Goal: Task Accomplishment & Management: Complete application form

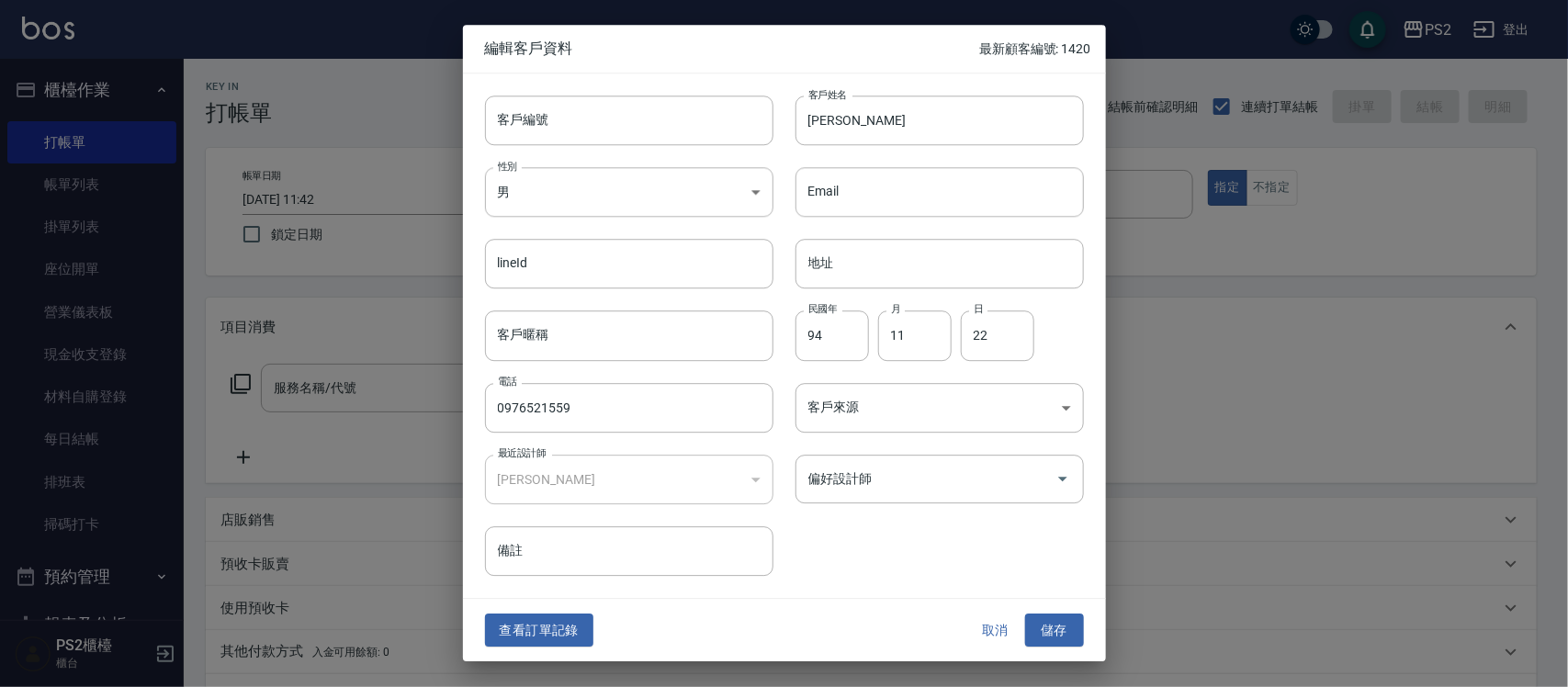
click at [300, 114] on div at bounding box center [784, 344] width 1568 height 687
click at [1002, 624] on button "取消" at bounding box center [995, 630] width 59 height 34
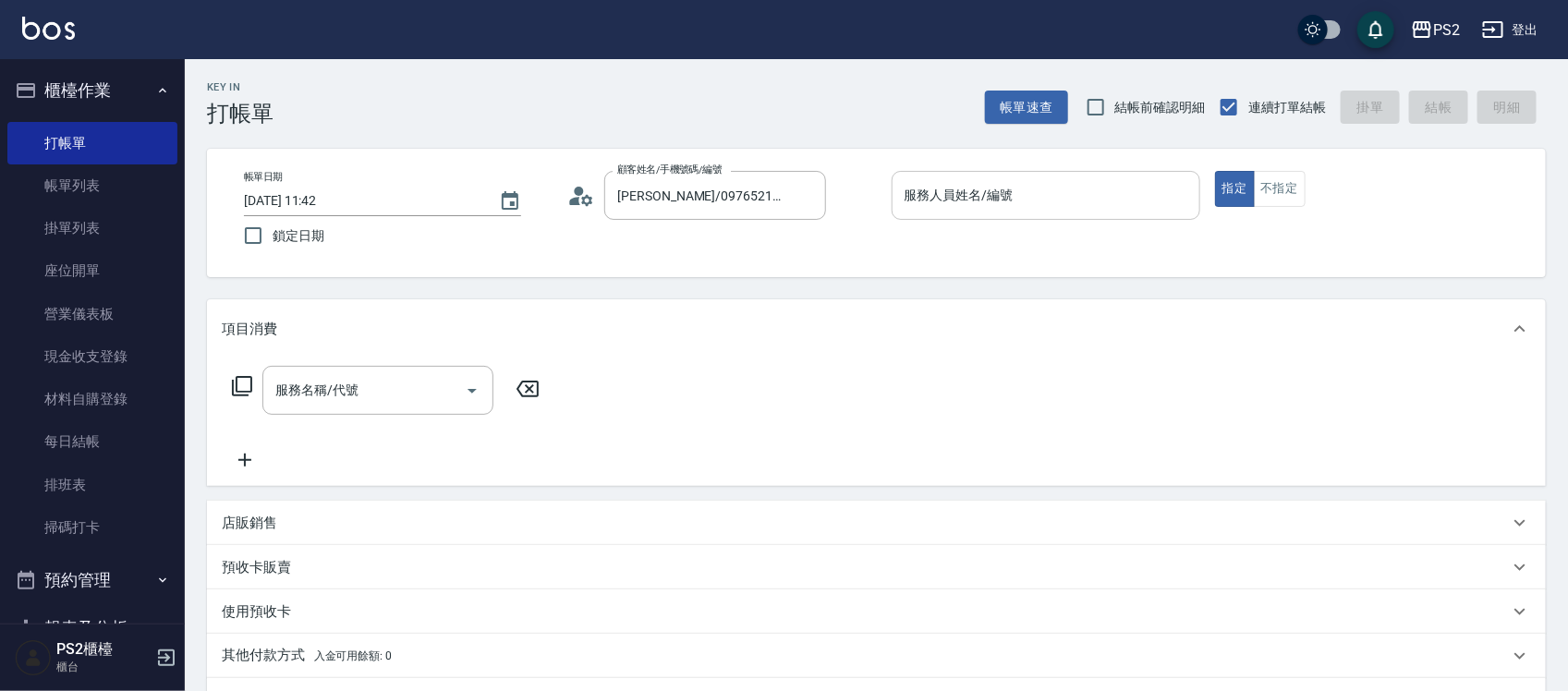
click at [964, 182] on div "服務人員姓名/編號 服務人員姓名/編號" at bounding box center [1045, 196] width 308 height 49
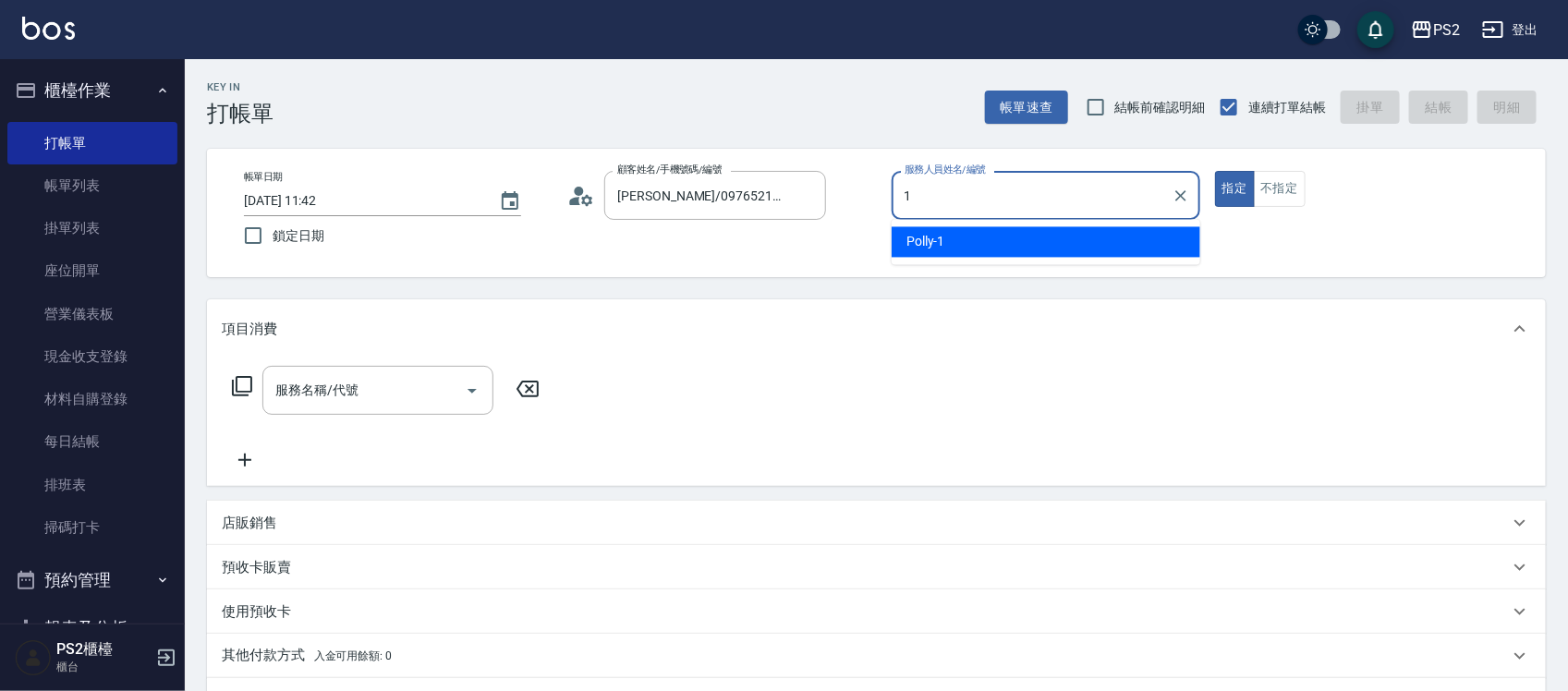
type input "Polly-1"
type button "true"
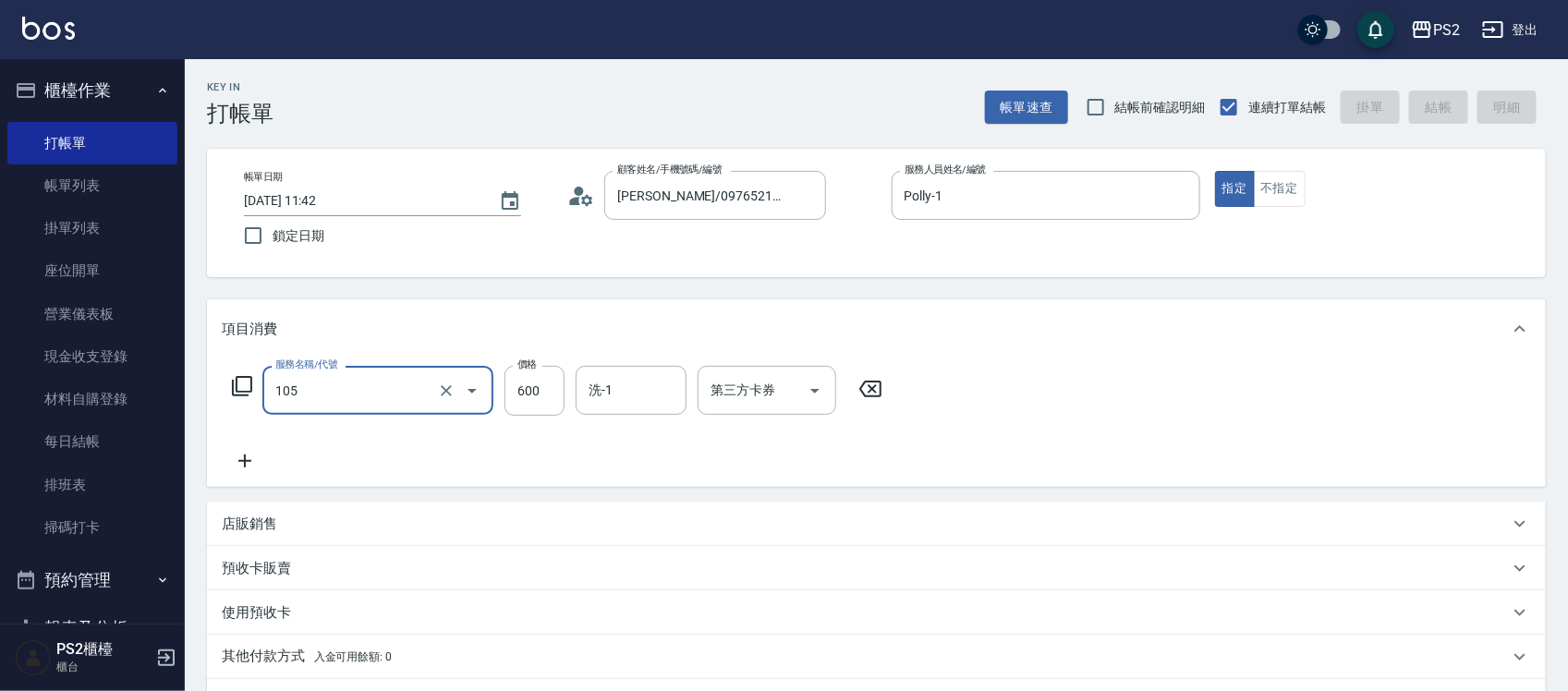
type input "105"
type input "[DATE] 15:35"
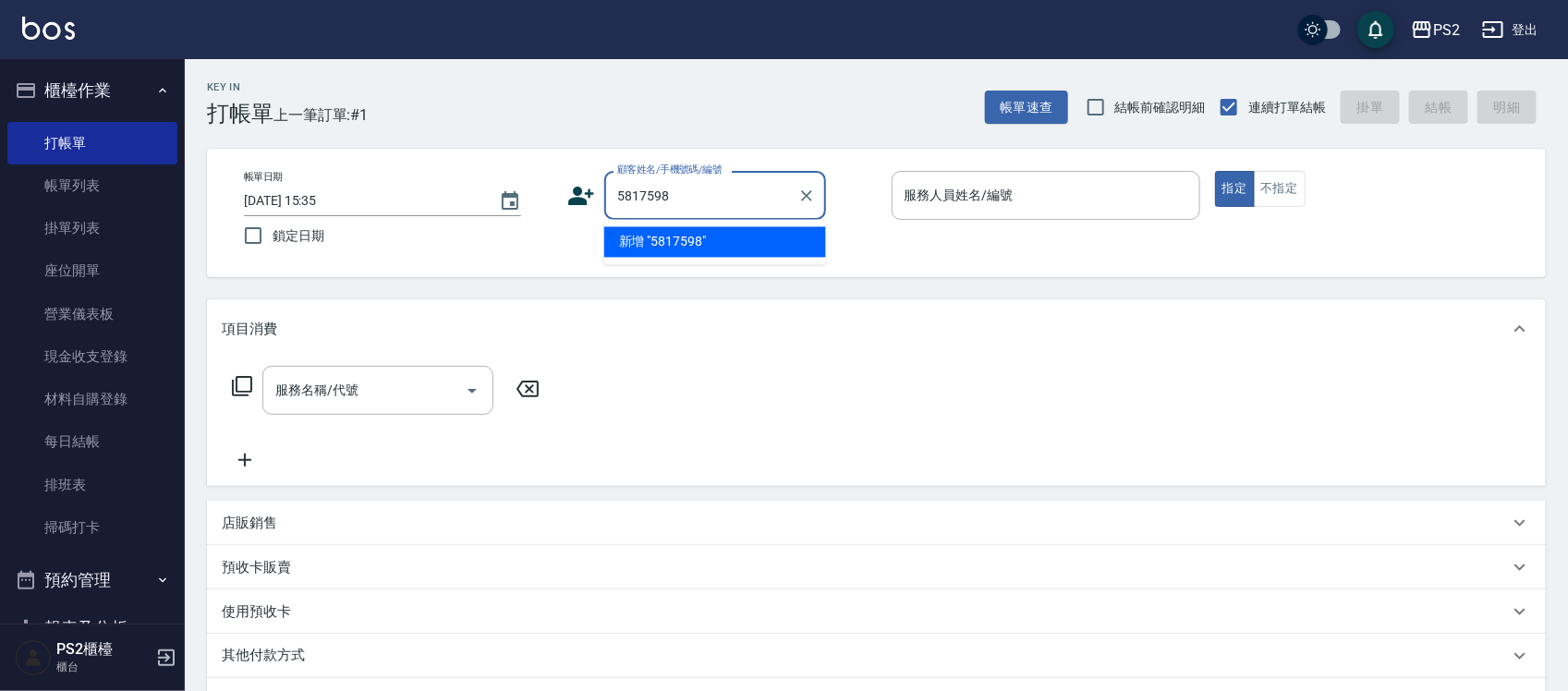
type input "5817598"
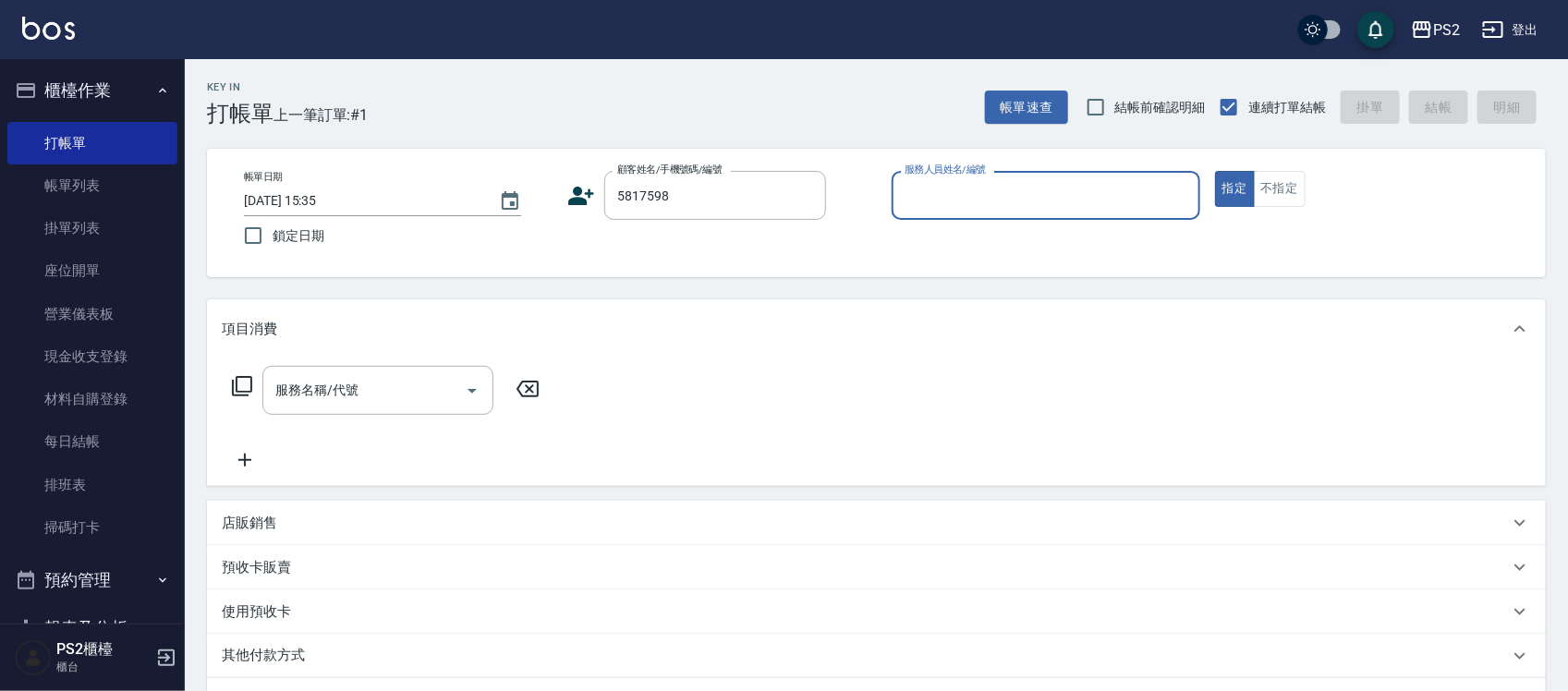
click at [570, 187] on icon at bounding box center [581, 196] width 28 height 28
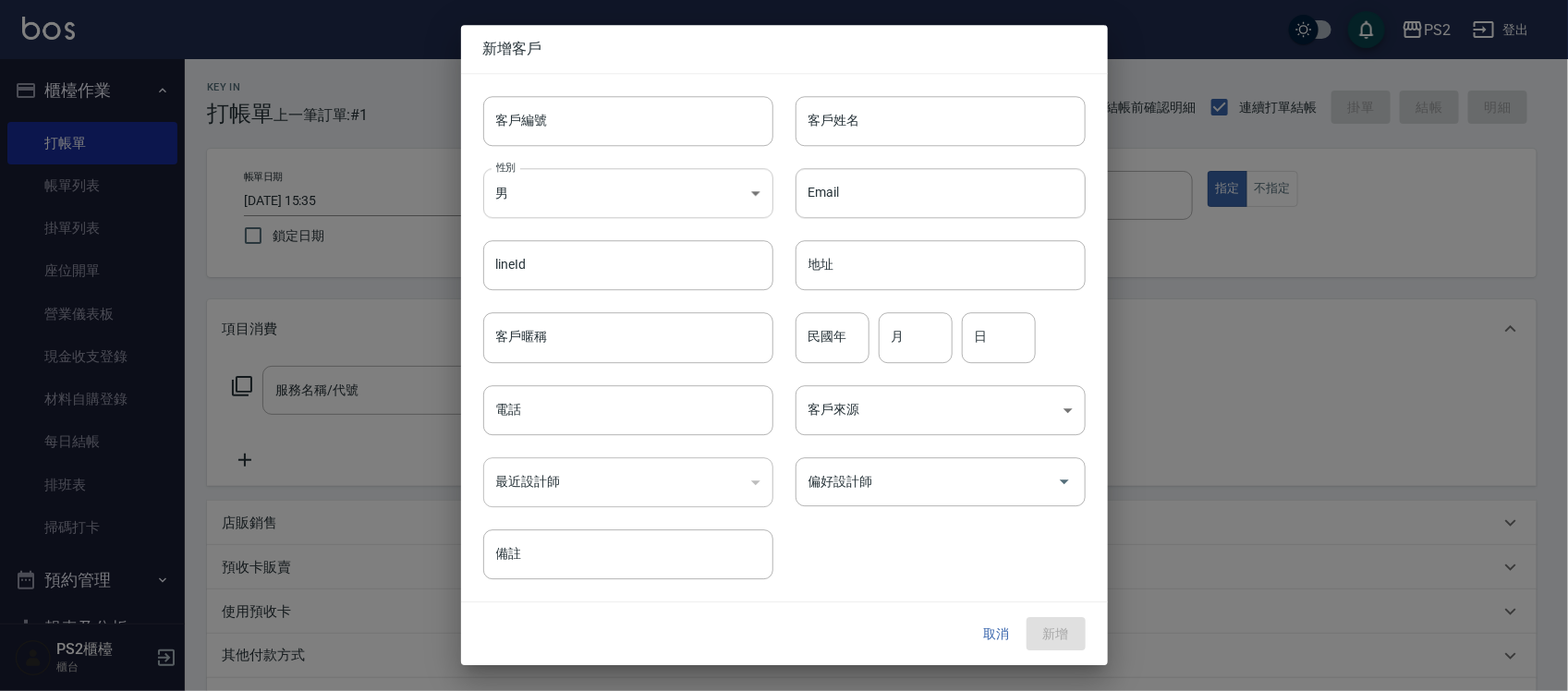
type input "5817598"
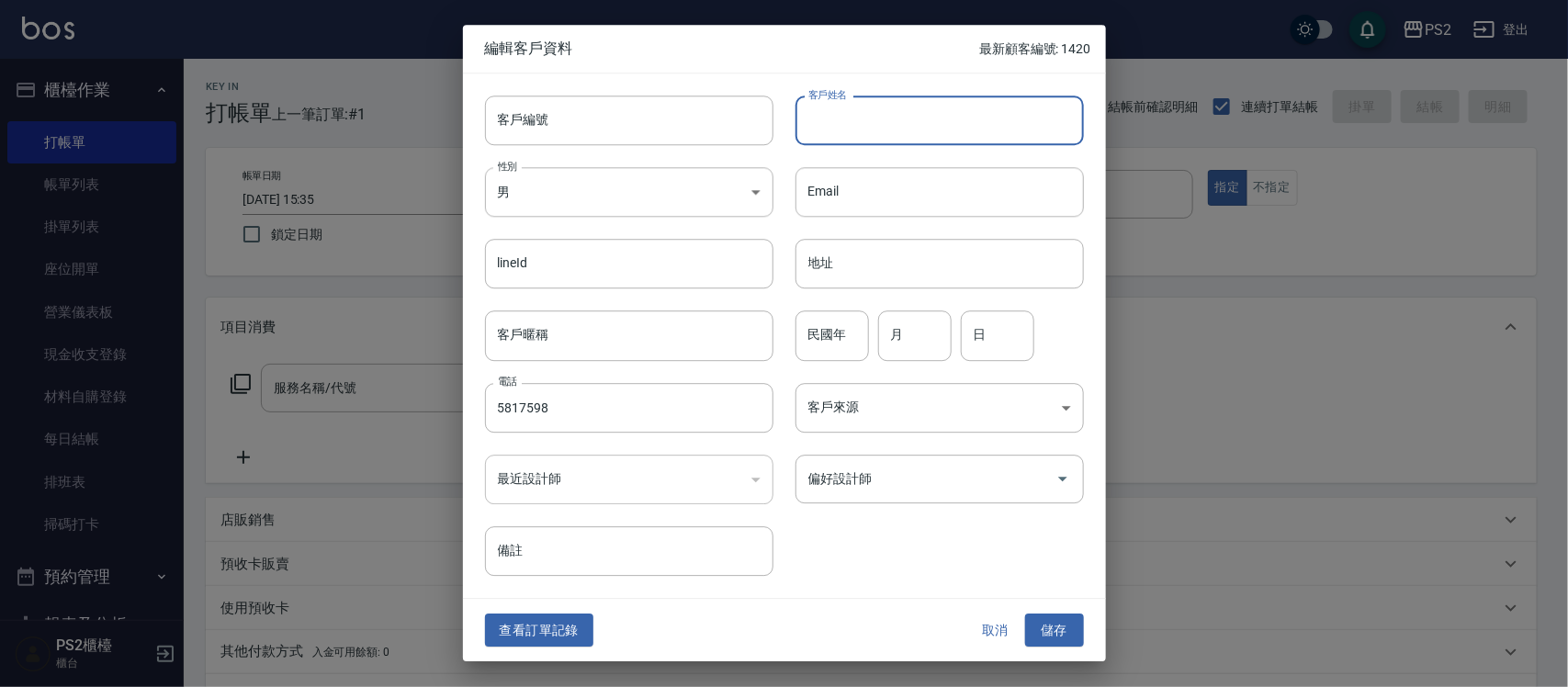
click at [845, 117] on input "客戶姓名" at bounding box center [940, 120] width 289 height 50
type input "[PERSON_NAME]"
click at [853, 347] on input "200" at bounding box center [832, 336] width 73 height 50
type input "2"
type input "91"
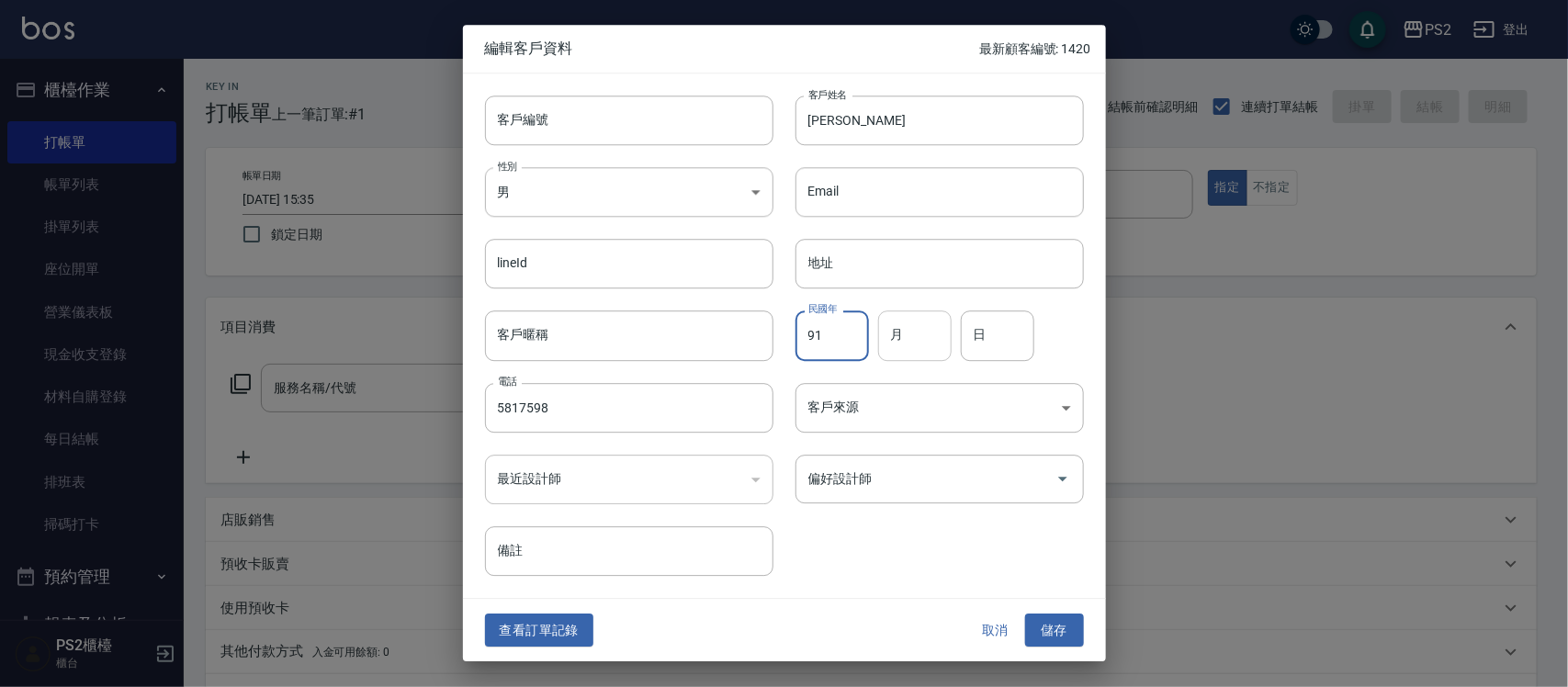
click at [903, 337] on input "月" at bounding box center [914, 336] width 73 height 50
type input "11"
type input "08"
click at [1025, 614] on button "儲存" at bounding box center [1054, 630] width 59 height 34
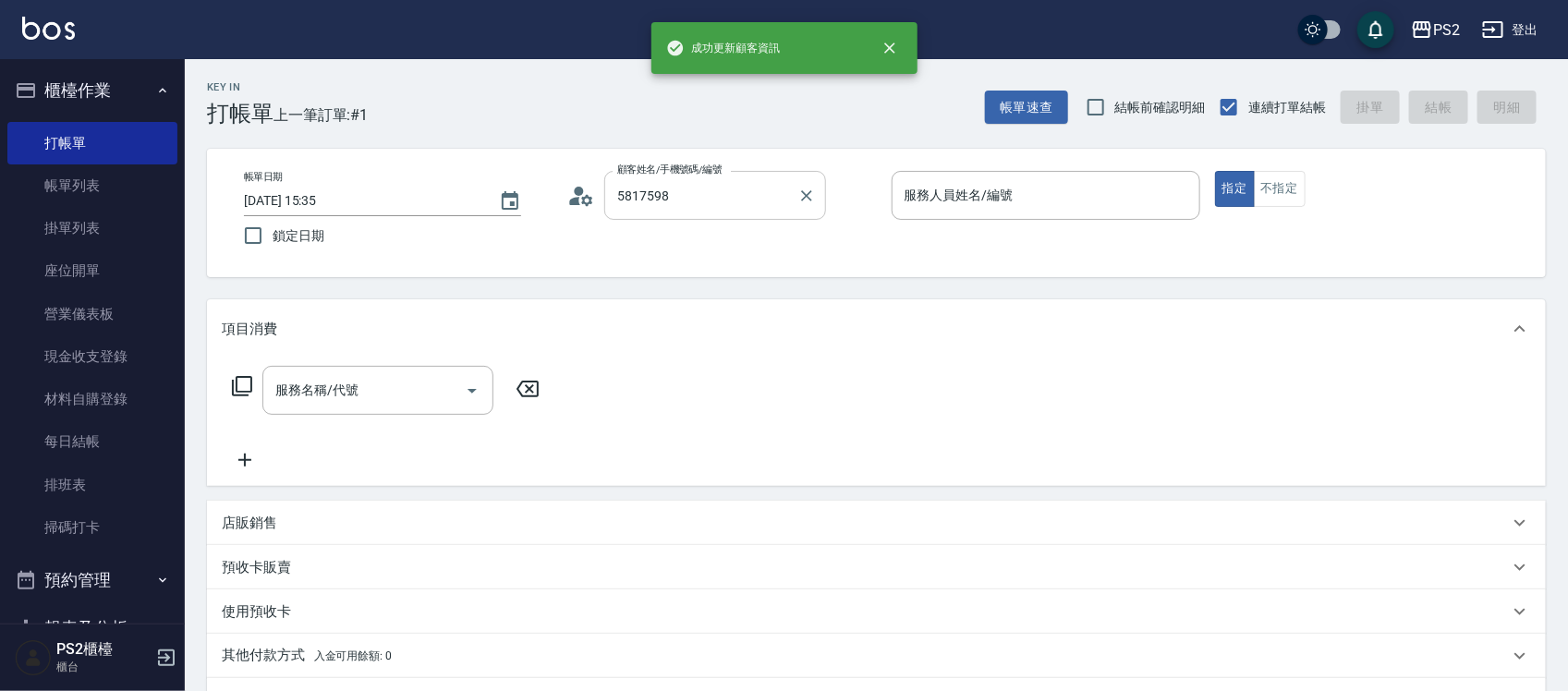
click at [722, 195] on input "5817598" at bounding box center [701, 195] width 177 height 32
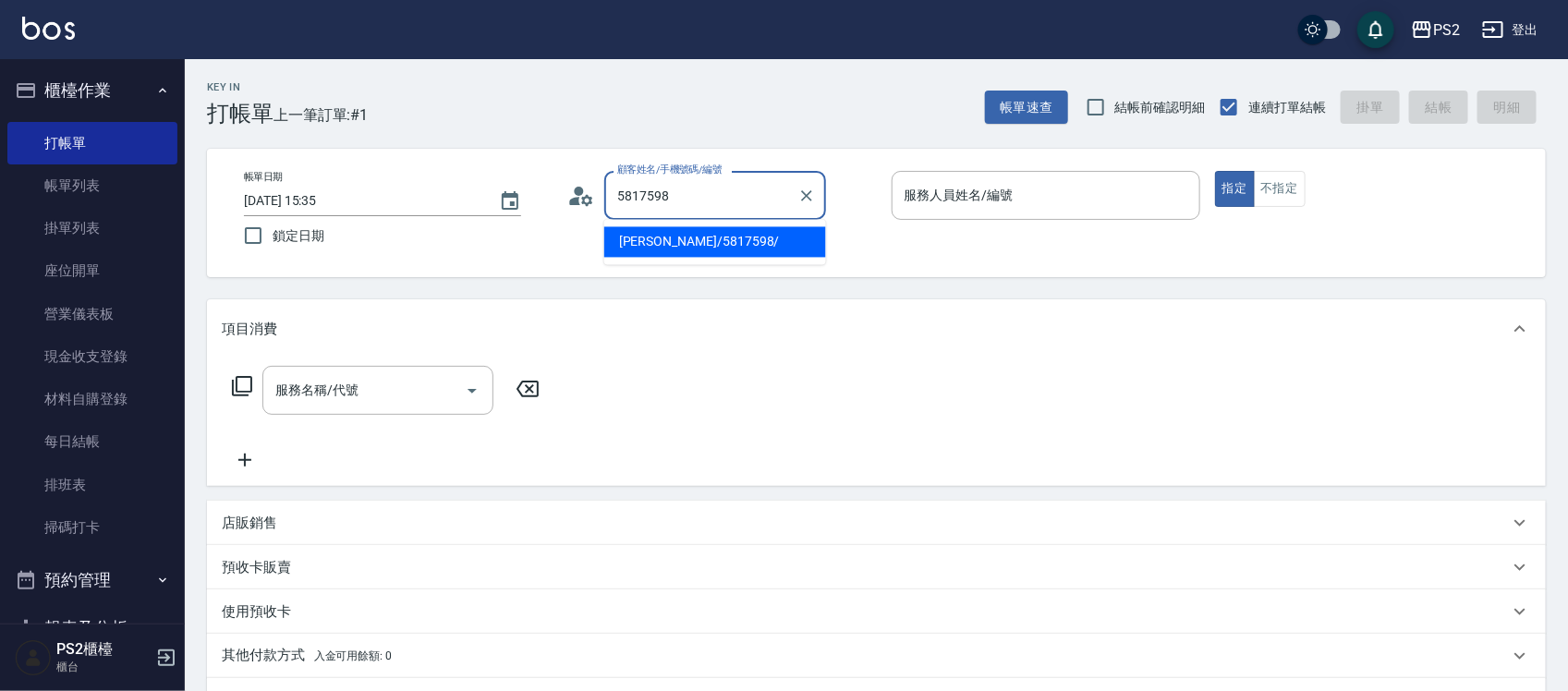
type input "[PERSON_NAME]/5817598/"
type input "+"
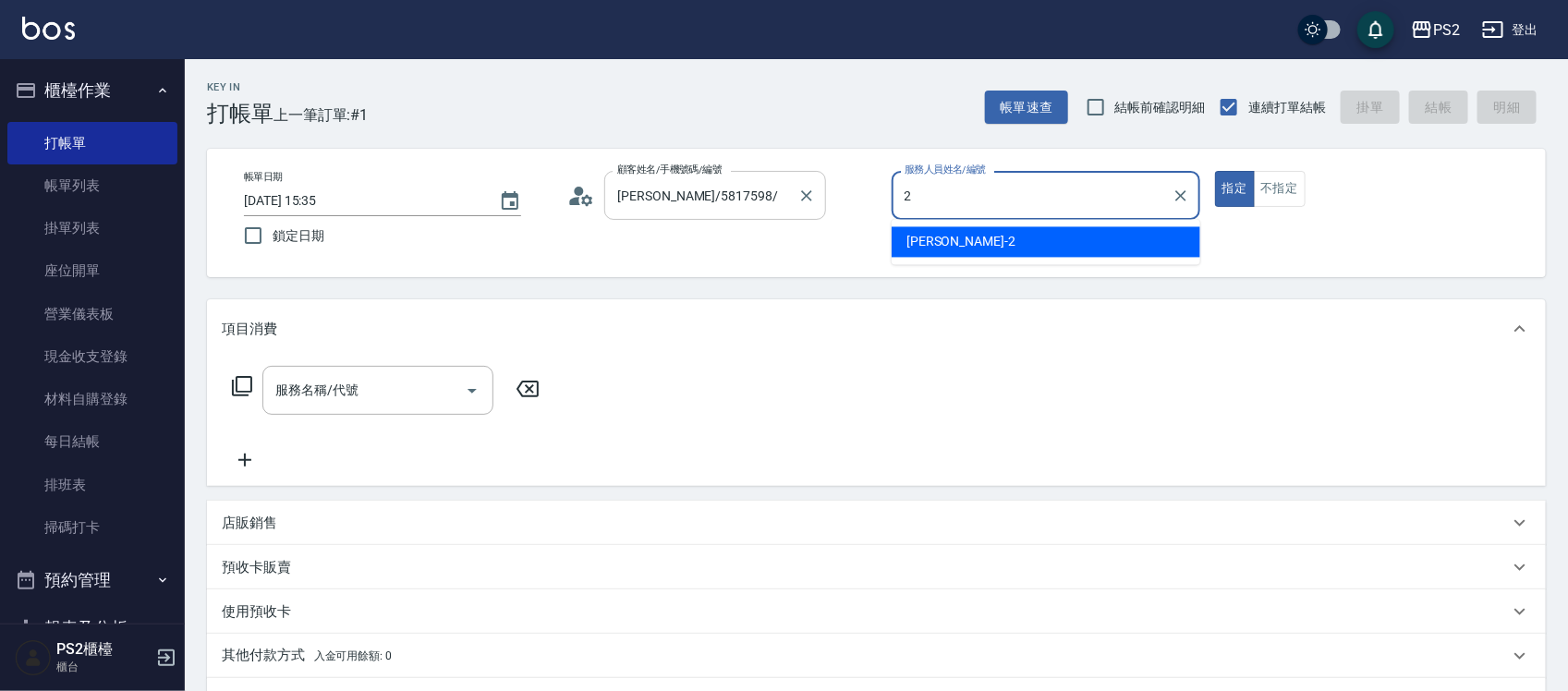
type input "[PERSON_NAME]-2"
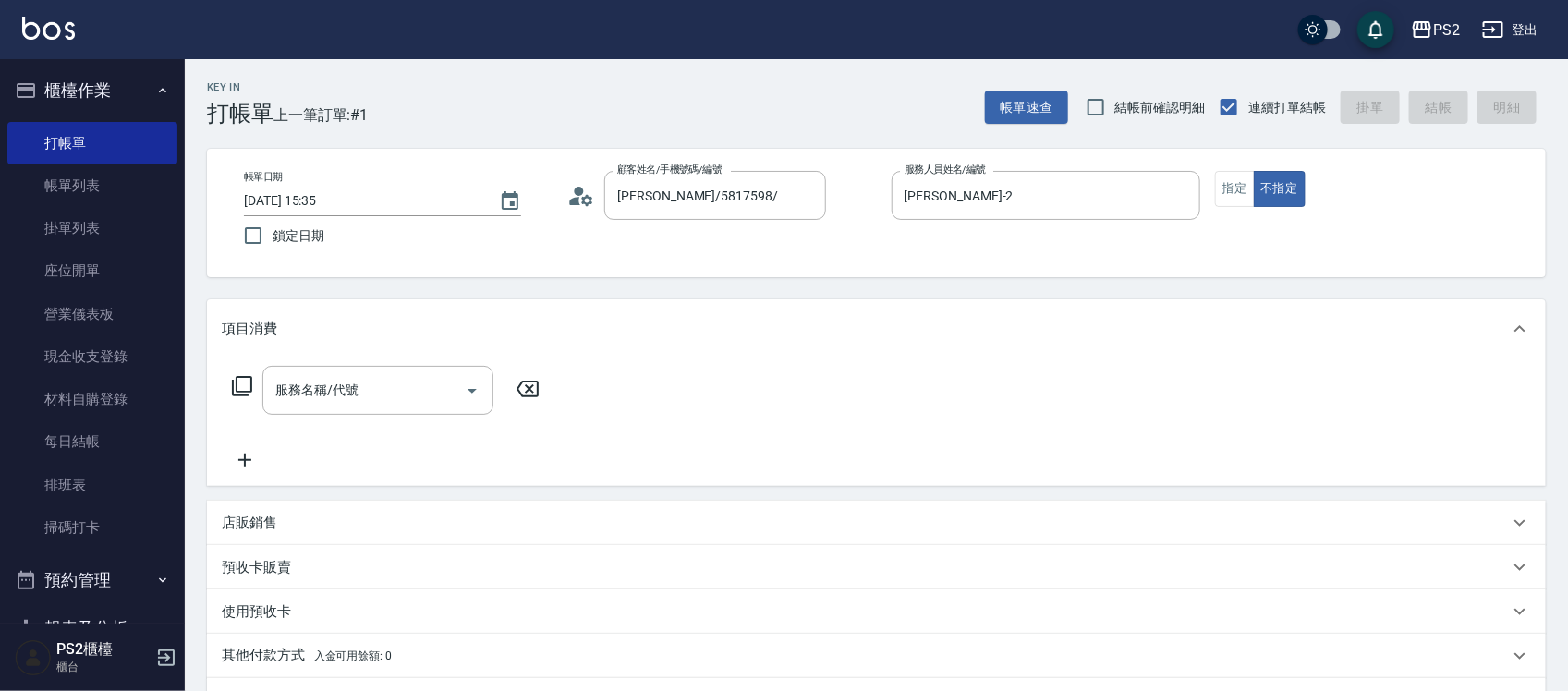
click at [243, 384] on icon at bounding box center [242, 386] width 23 height 23
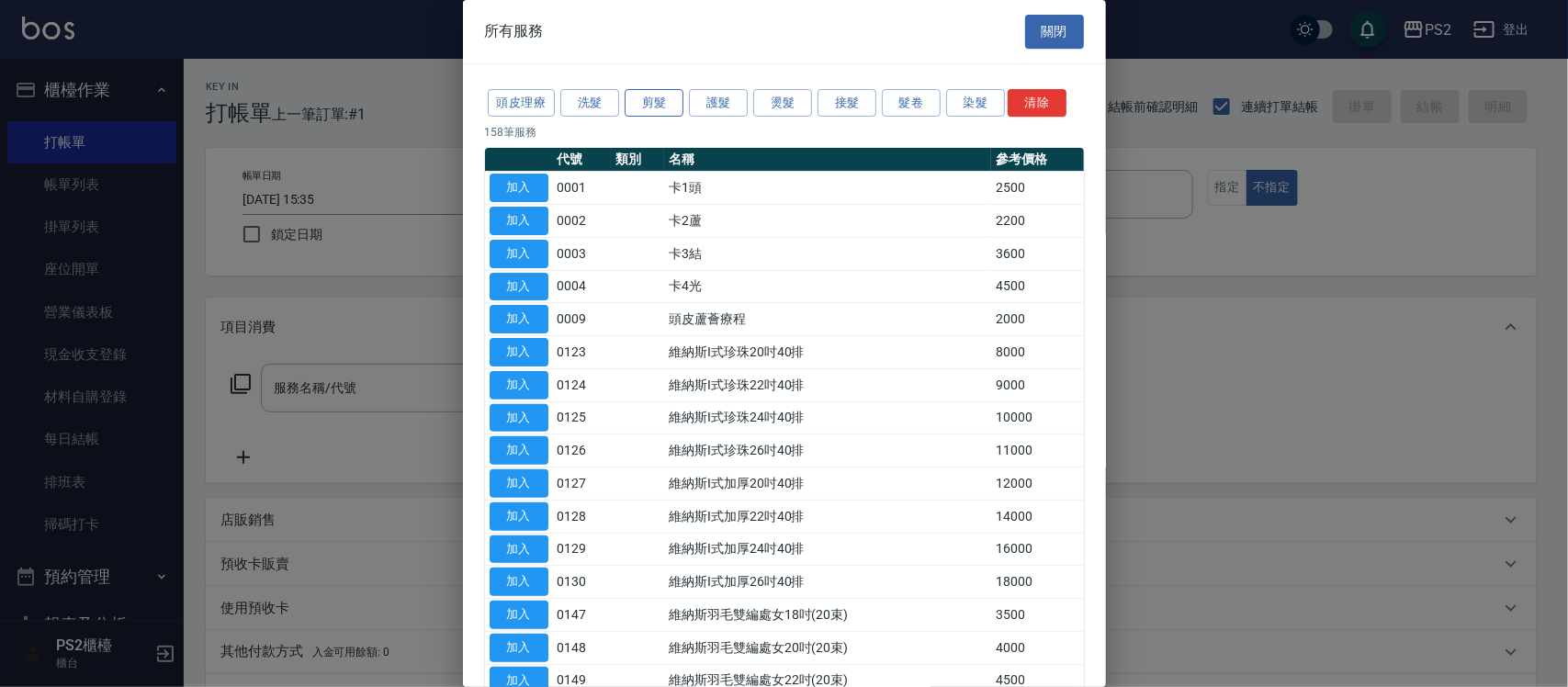
click at [660, 102] on button "剪髮" at bounding box center [654, 103] width 59 height 28
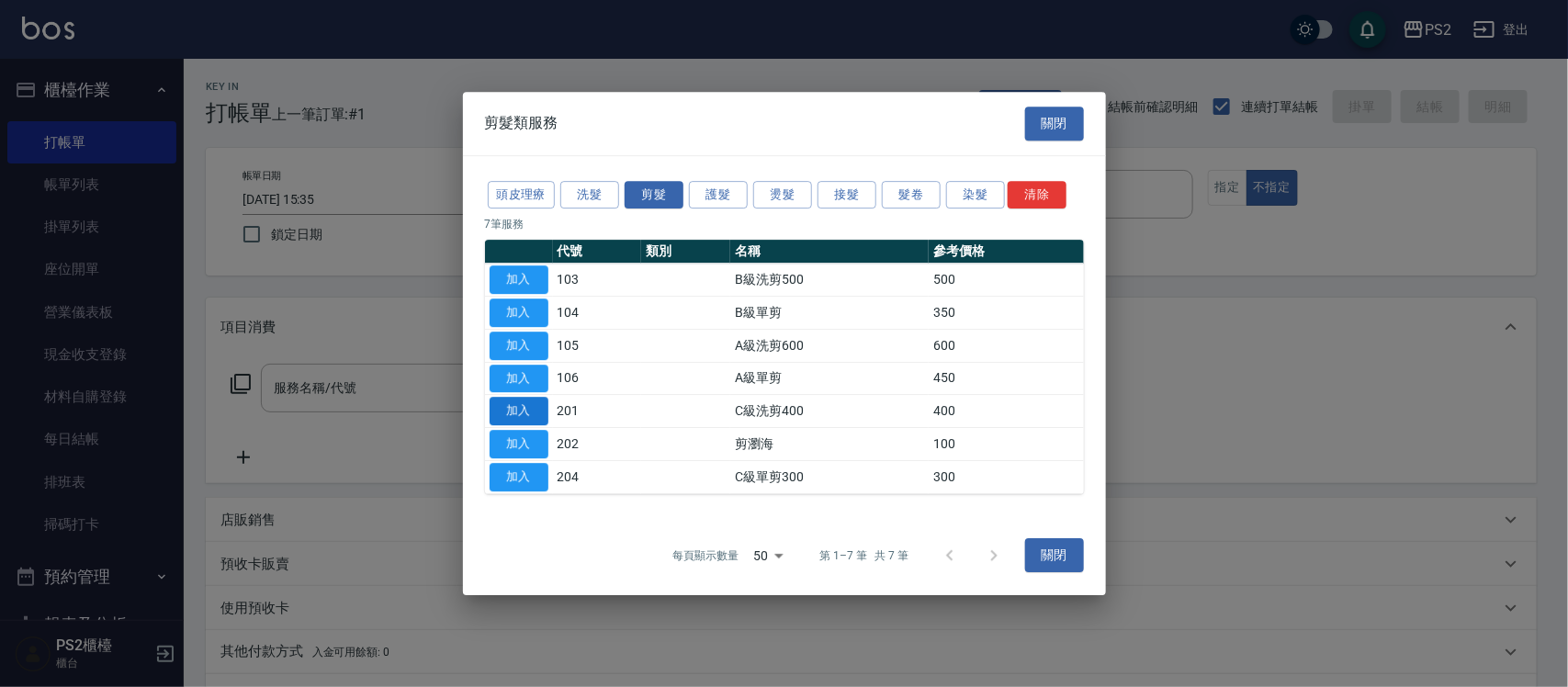
click at [534, 401] on button "加入" at bounding box center [519, 410] width 59 height 28
type input "C級洗剪400(201)"
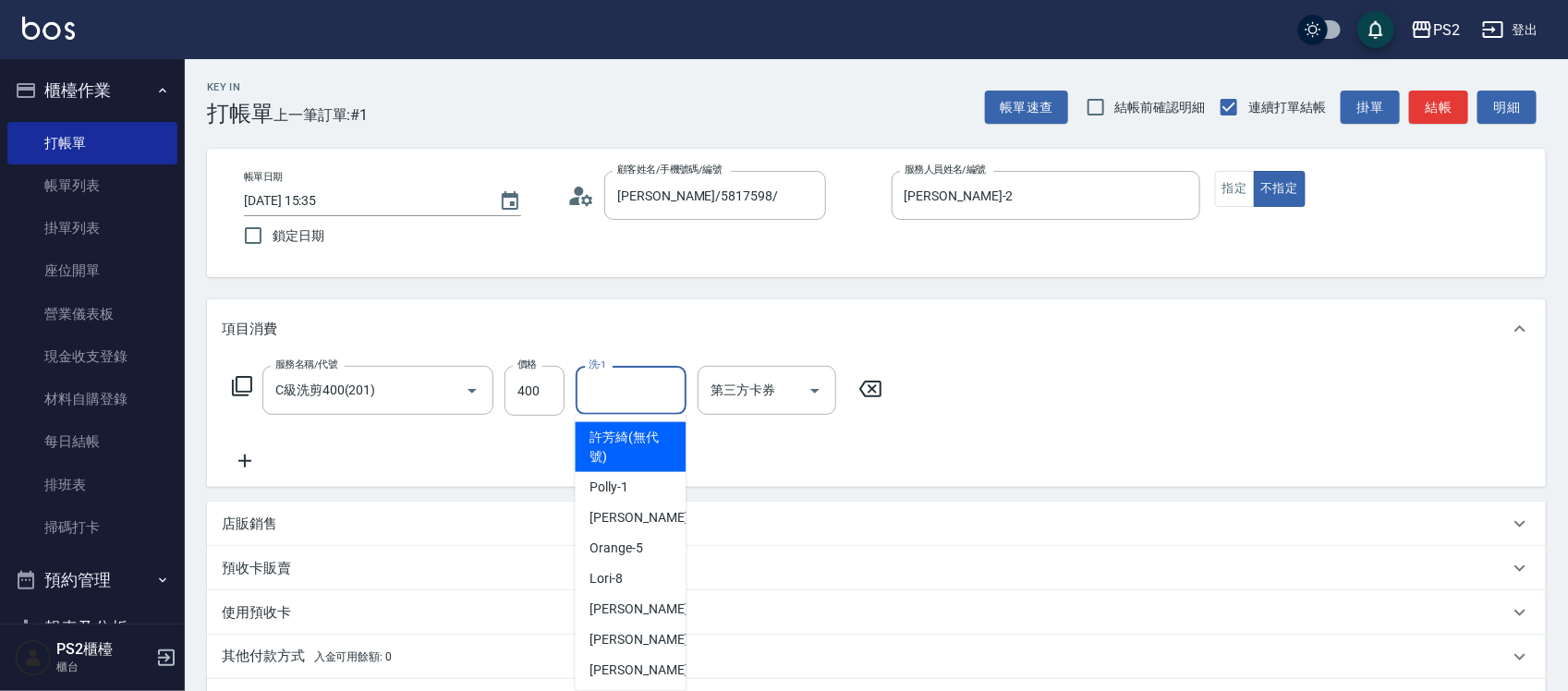
click at [614, 393] on input "洗-1" at bounding box center [631, 390] width 94 height 32
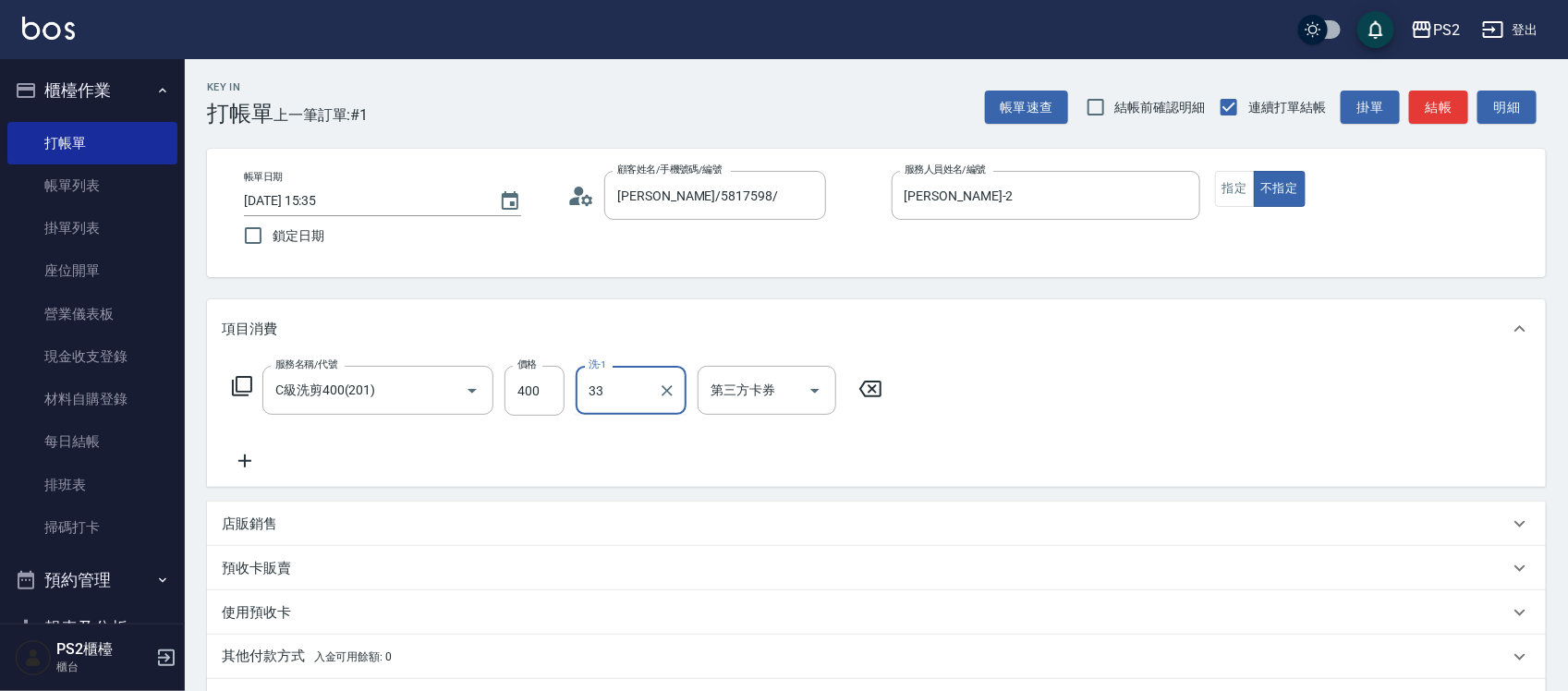
type input "培芯-33"
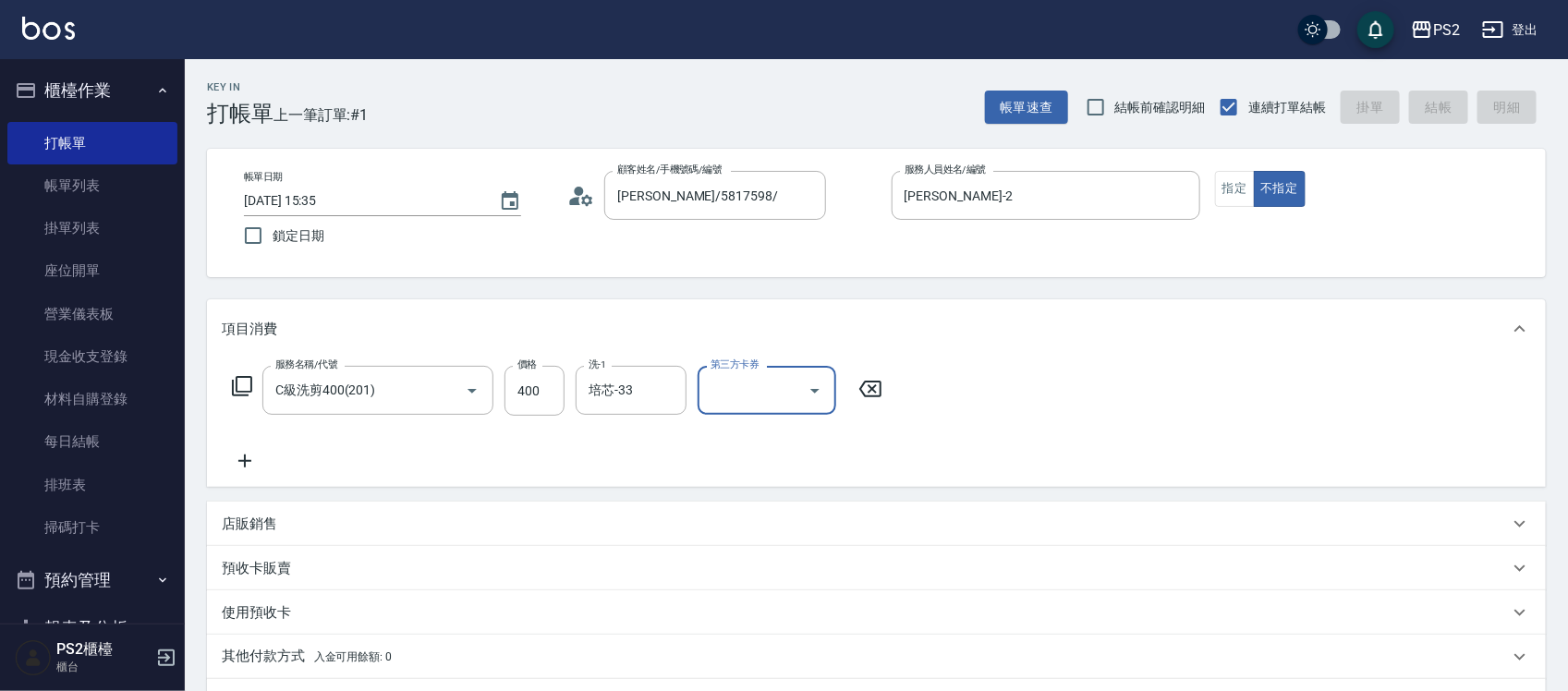
type input "[DATE] 15:36"
